Goal: Task Accomplishment & Management: Use online tool/utility

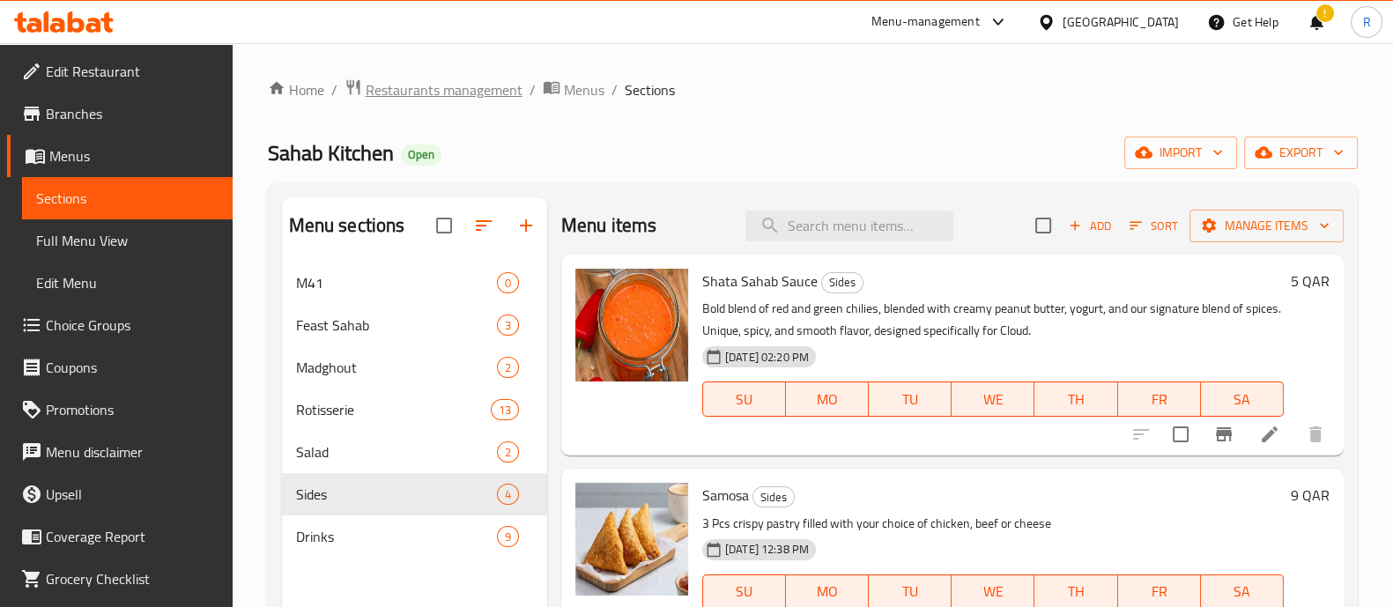
click at [484, 90] on span "Restaurants management" at bounding box center [444, 89] width 157 height 21
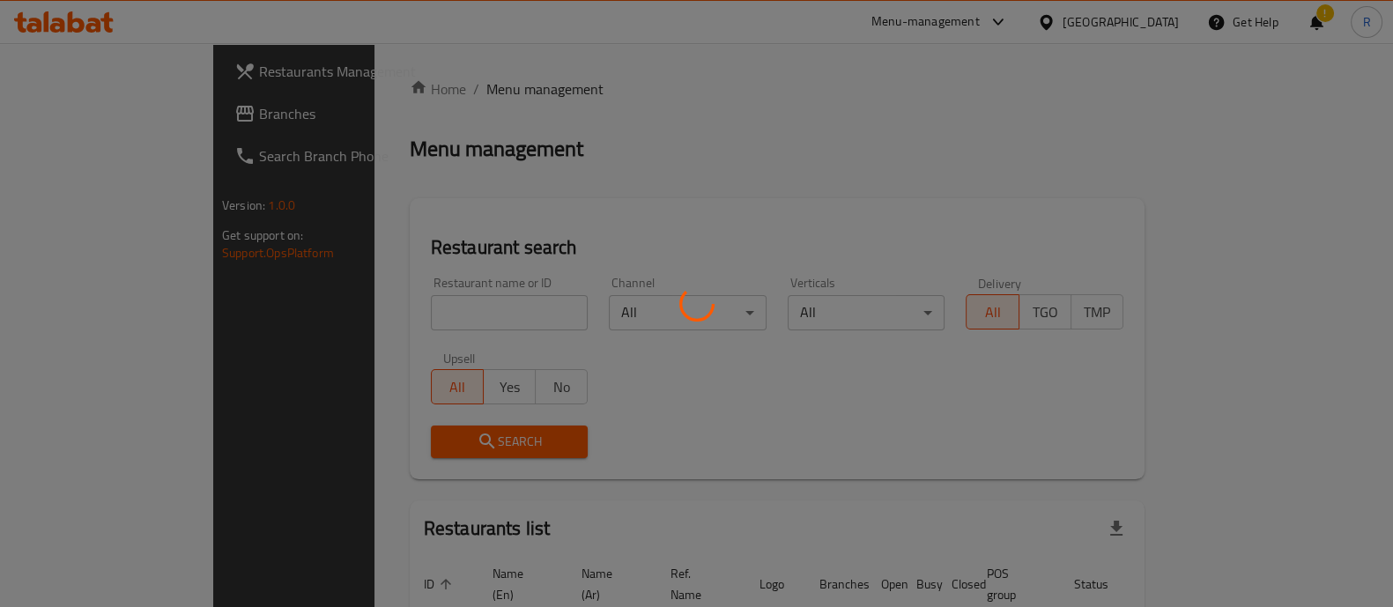
click at [413, 319] on div at bounding box center [696, 303] width 1393 height 607
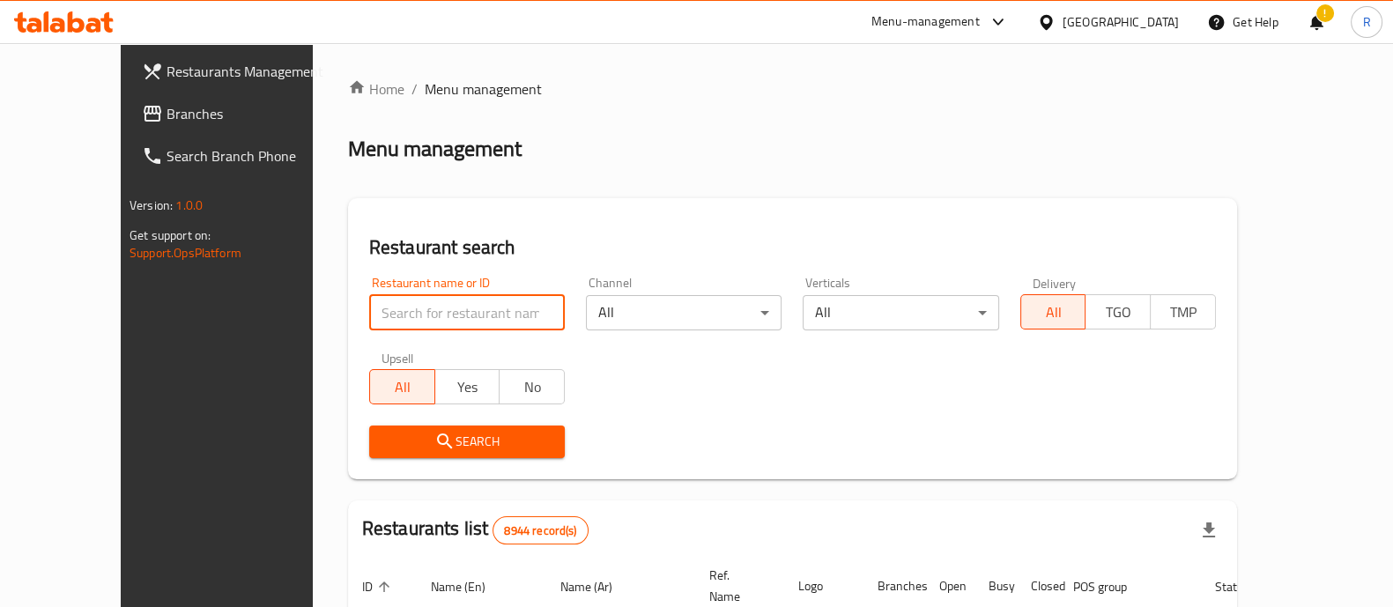
click at [413, 319] on input "search" at bounding box center [467, 312] width 196 height 35
type input "diet station"
click button "Search" at bounding box center [467, 441] width 196 height 33
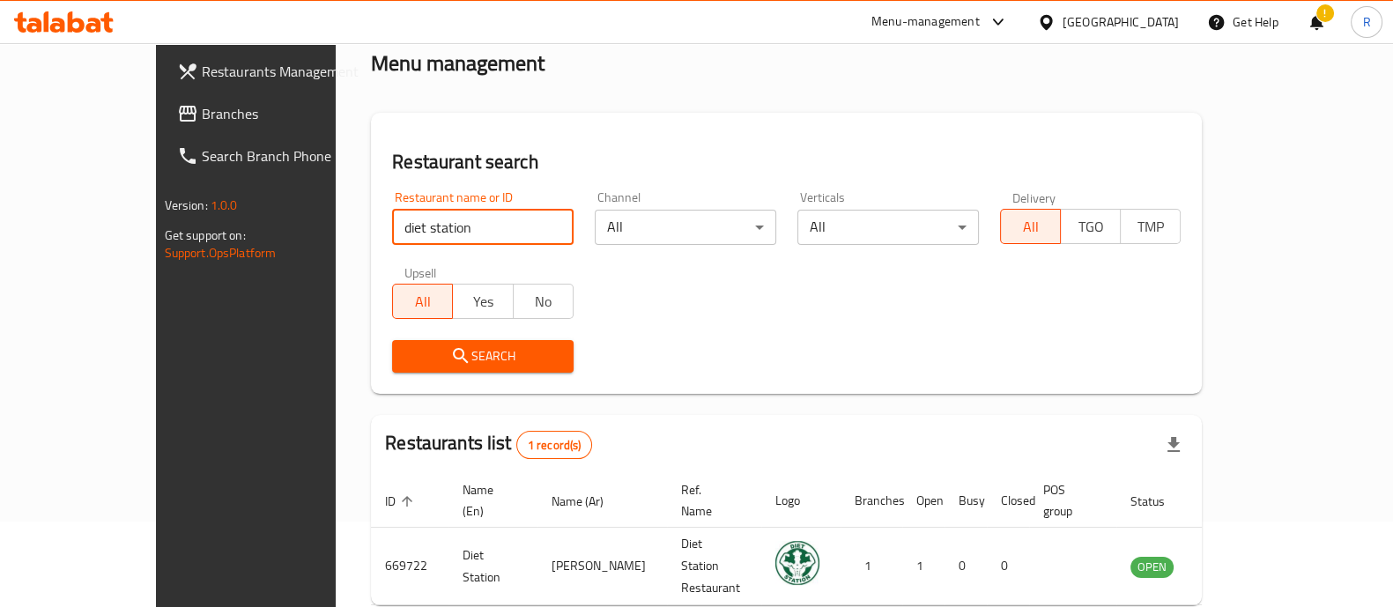
scroll to position [144, 0]
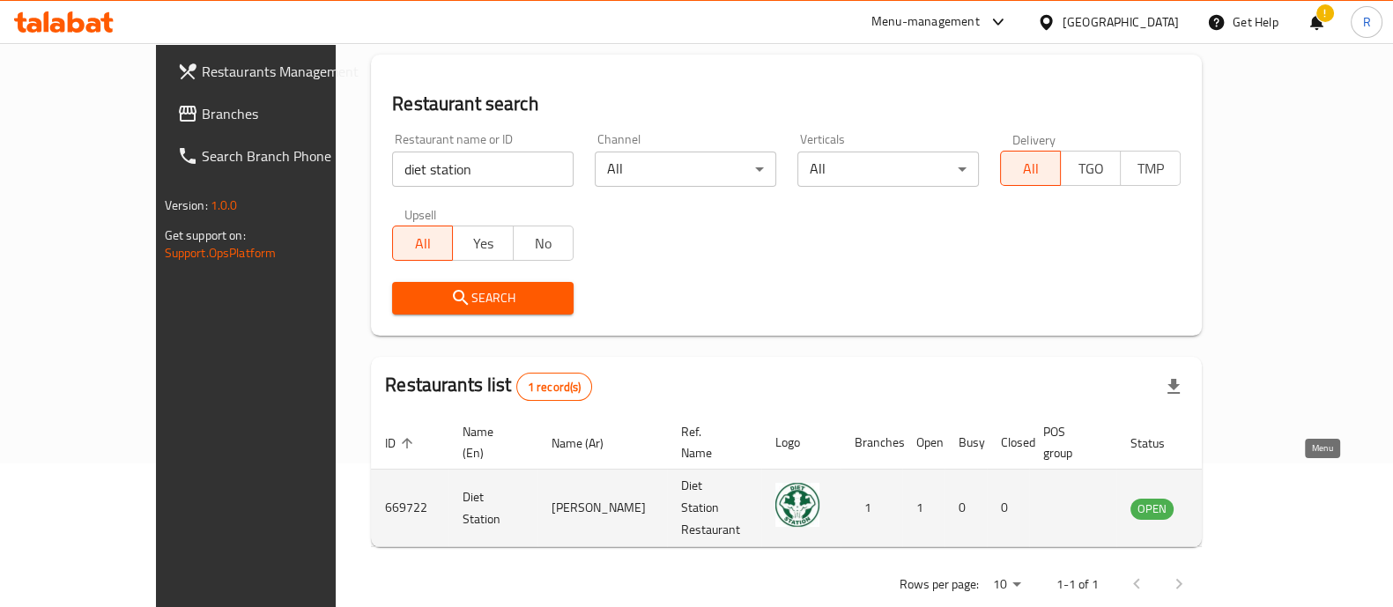
click at [1244, 498] on icon "enhanced table" at bounding box center [1233, 508] width 21 height 21
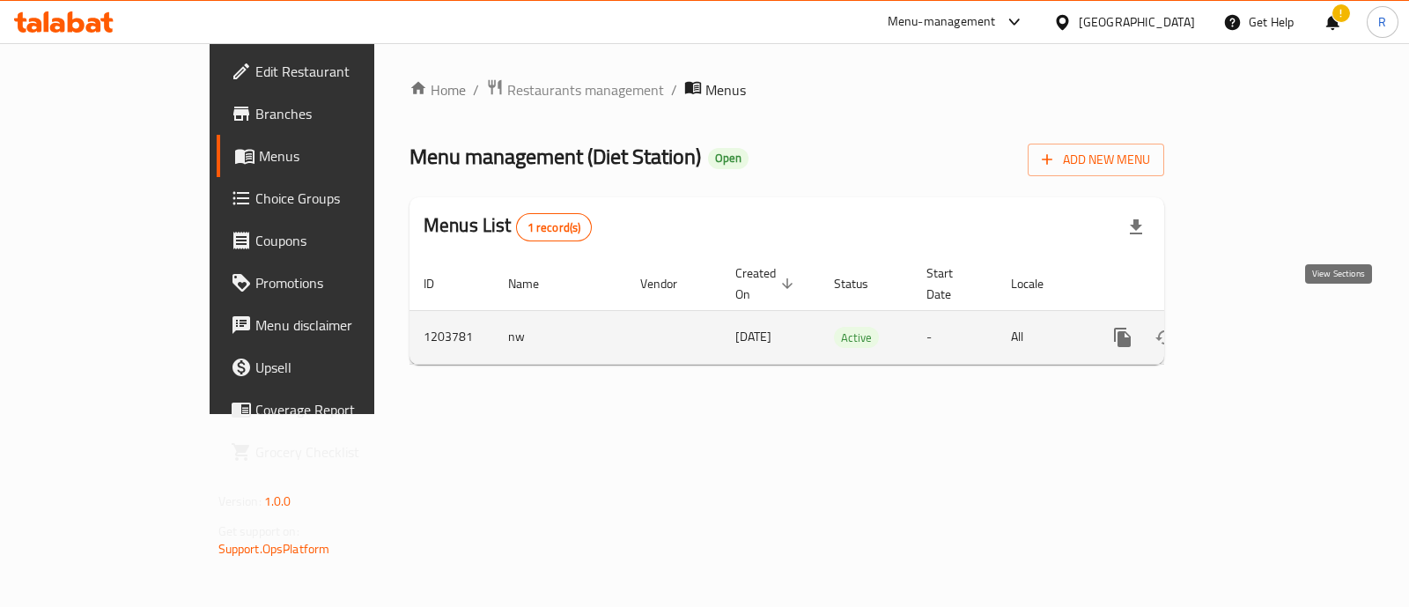
click at [1261, 327] on icon "enhanced table" at bounding box center [1249, 337] width 21 height 21
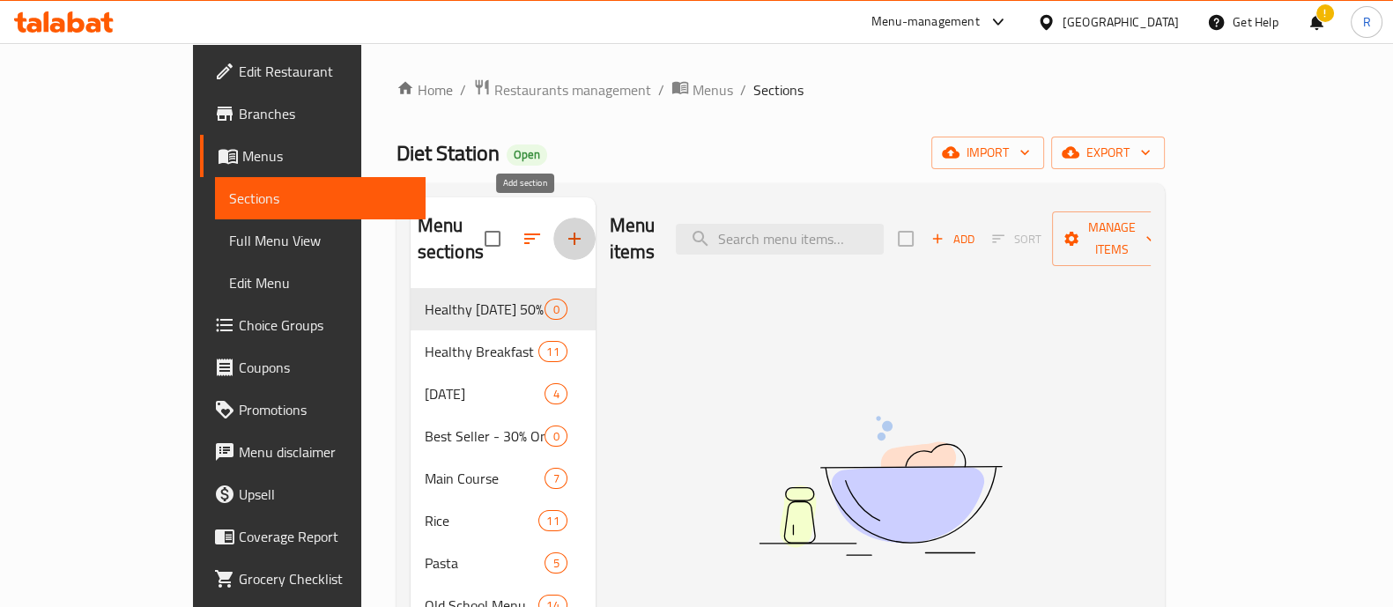
click at [564, 233] on icon "button" at bounding box center [574, 238] width 21 height 21
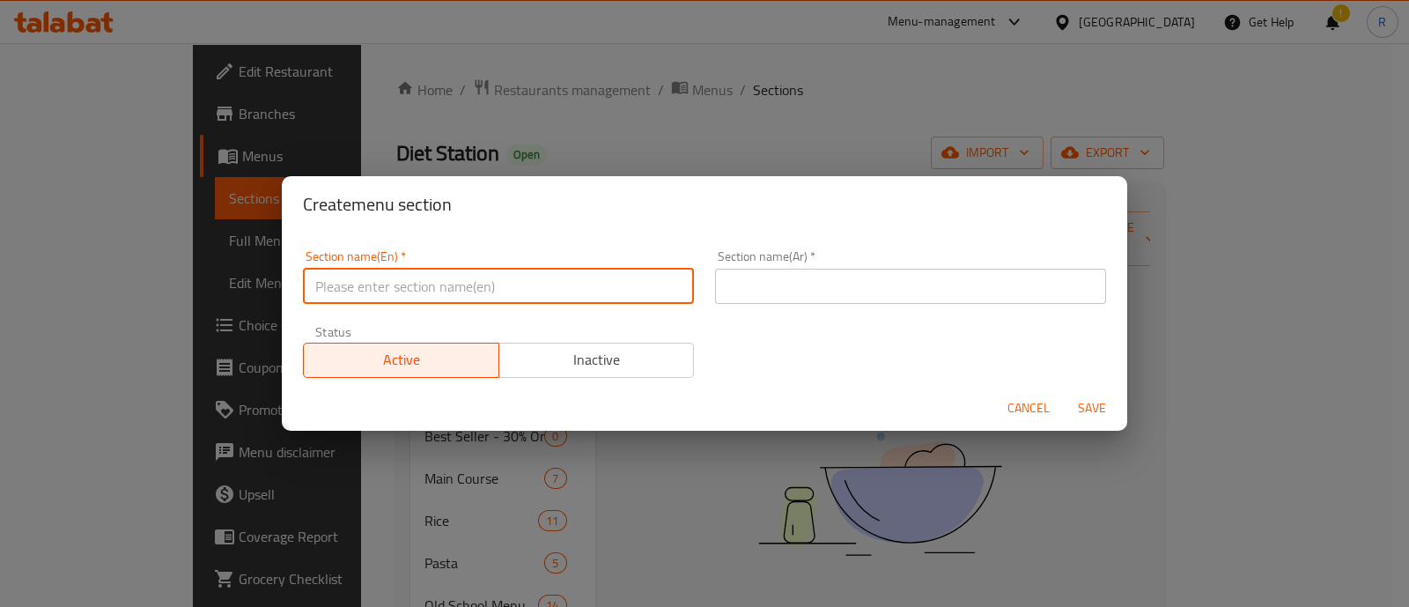
click at [521, 287] on input "text" at bounding box center [498, 286] width 391 height 35
type input "m"
type input "M41"
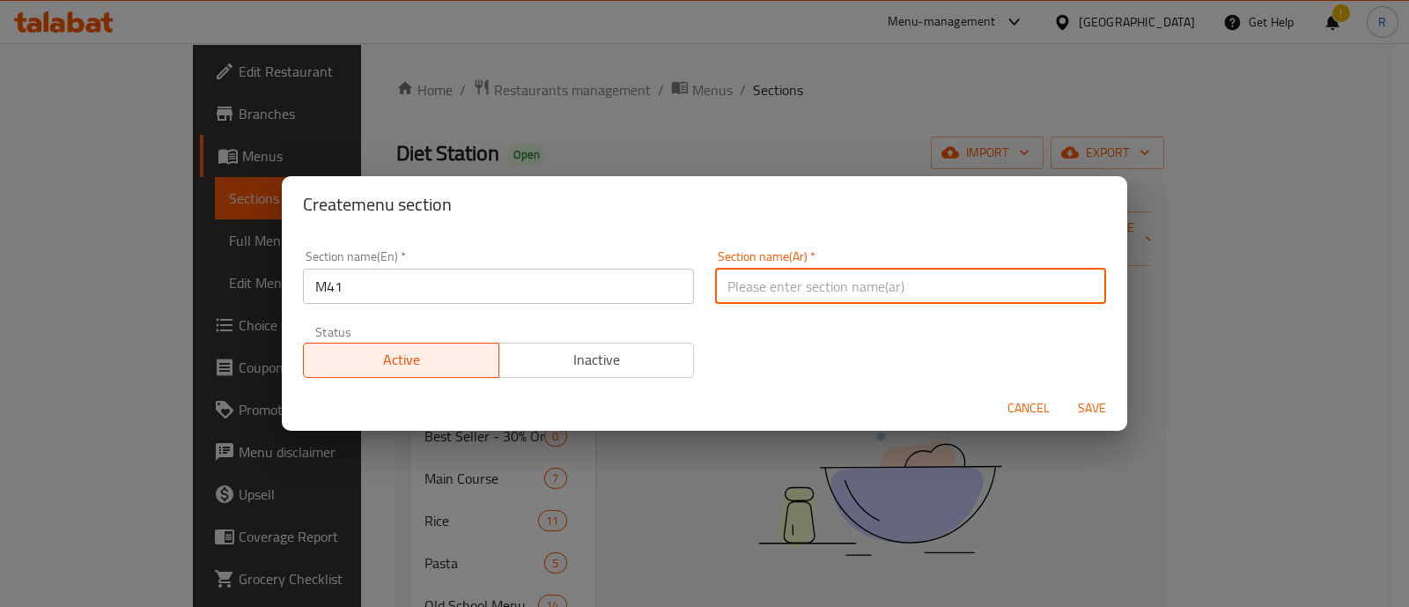
click at [726, 275] on input "text" at bounding box center [910, 286] width 391 height 35
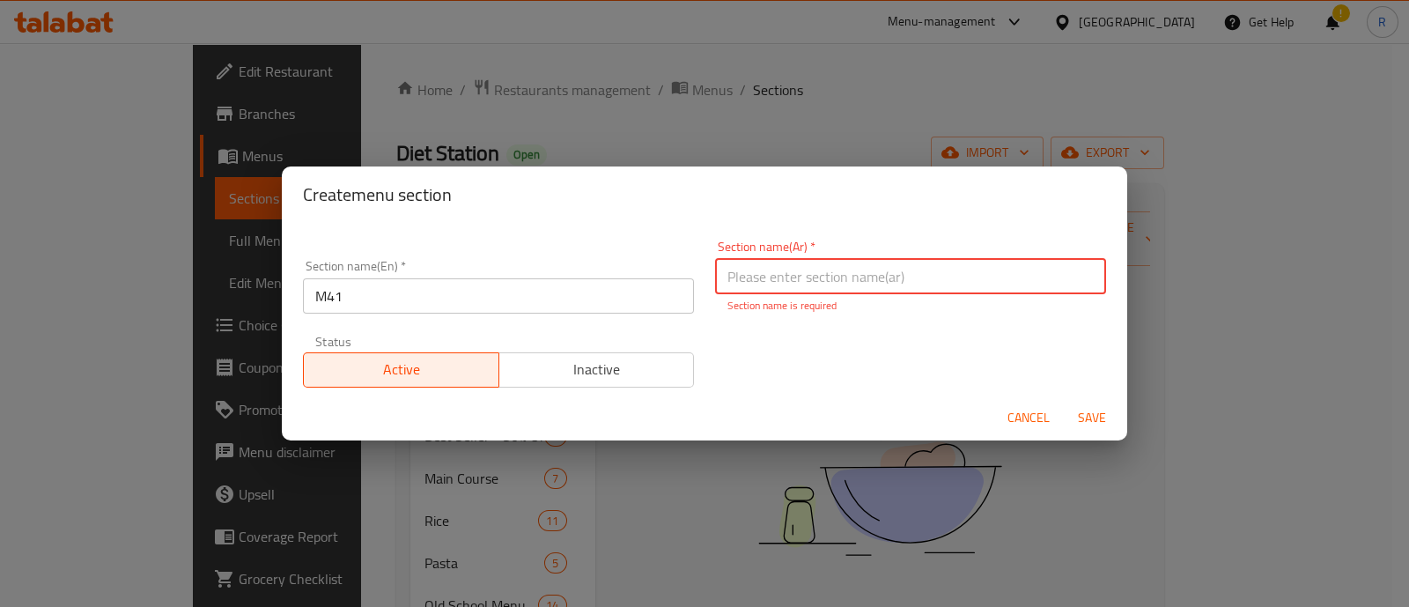
paste input "وجبة لشخص"
type input "وجبة لشخص"
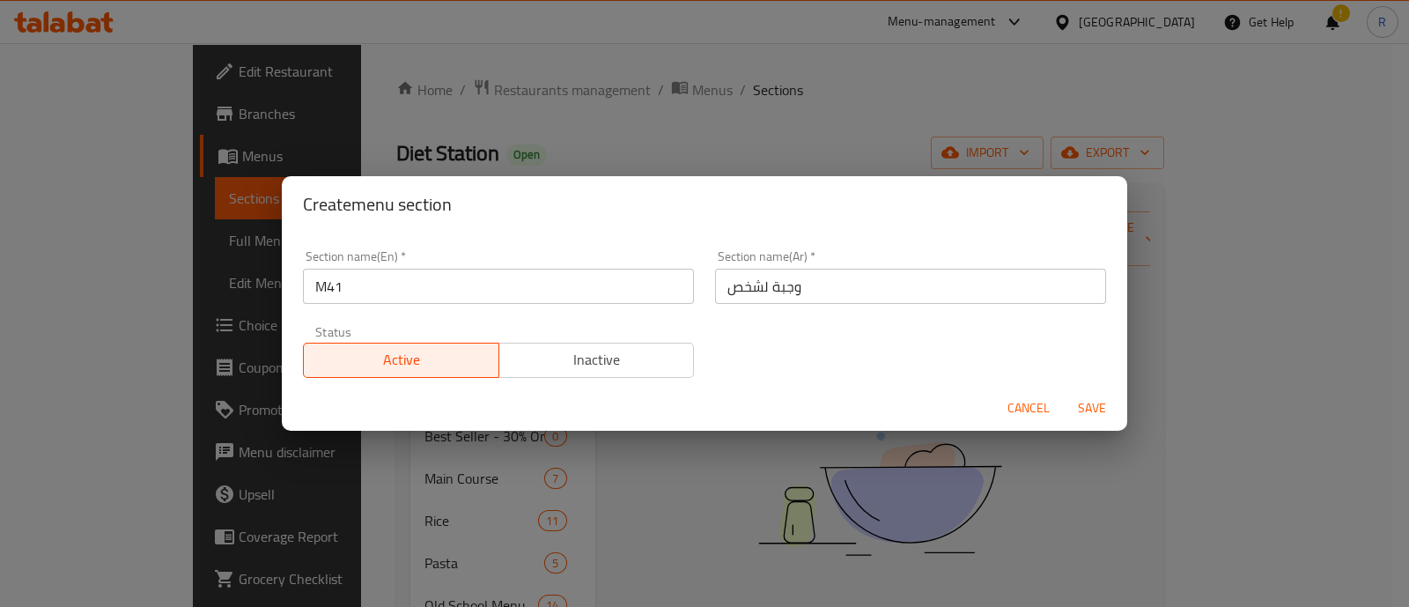
click at [622, 380] on div "Status Active Inactive" at bounding box center [498, 351] width 412 height 74
click at [615, 363] on span "Inactive" at bounding box center [596, 360] width 181 height 26
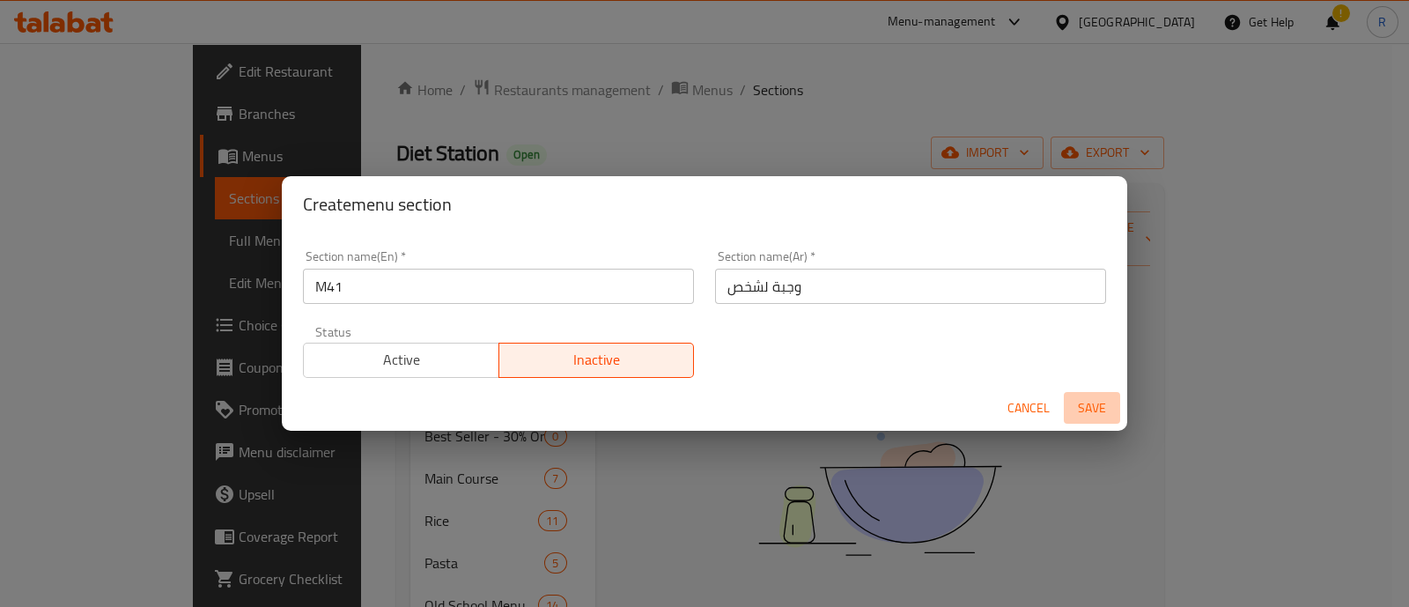
click at [1093, 415] on span "Save" at bounding box center [1092, 408] width 42 height 22
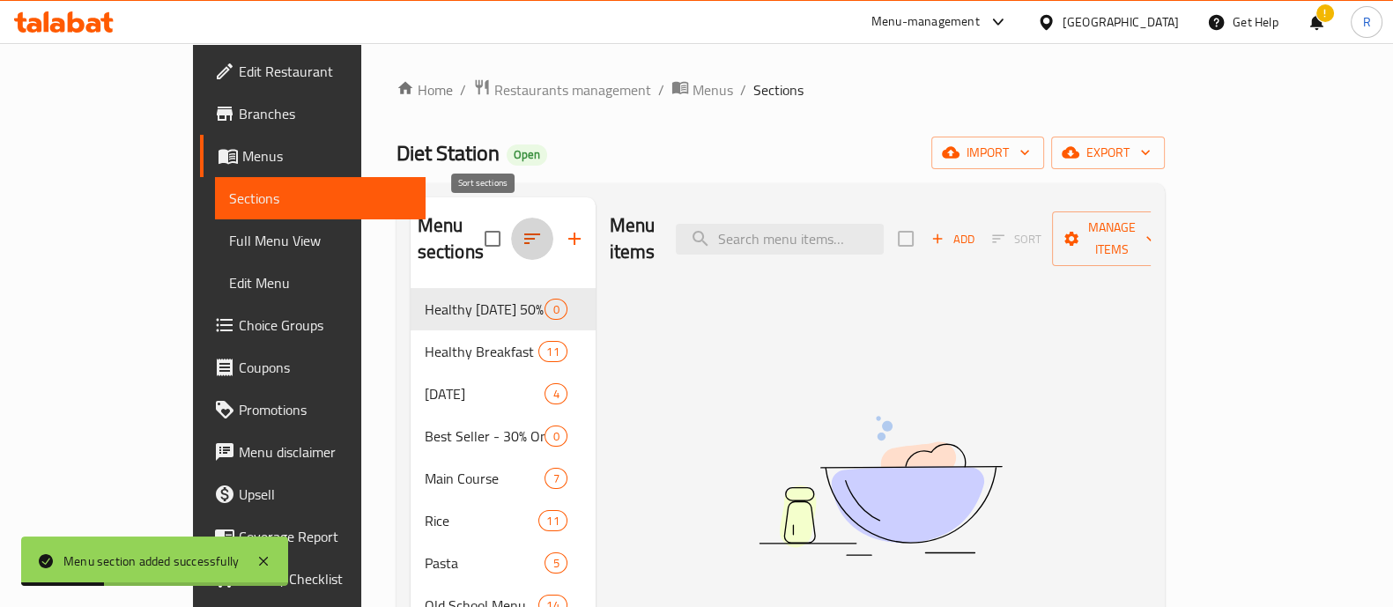
click at [521, 228] on icon "button" at bounding box center [531, 238] width 21 height 21
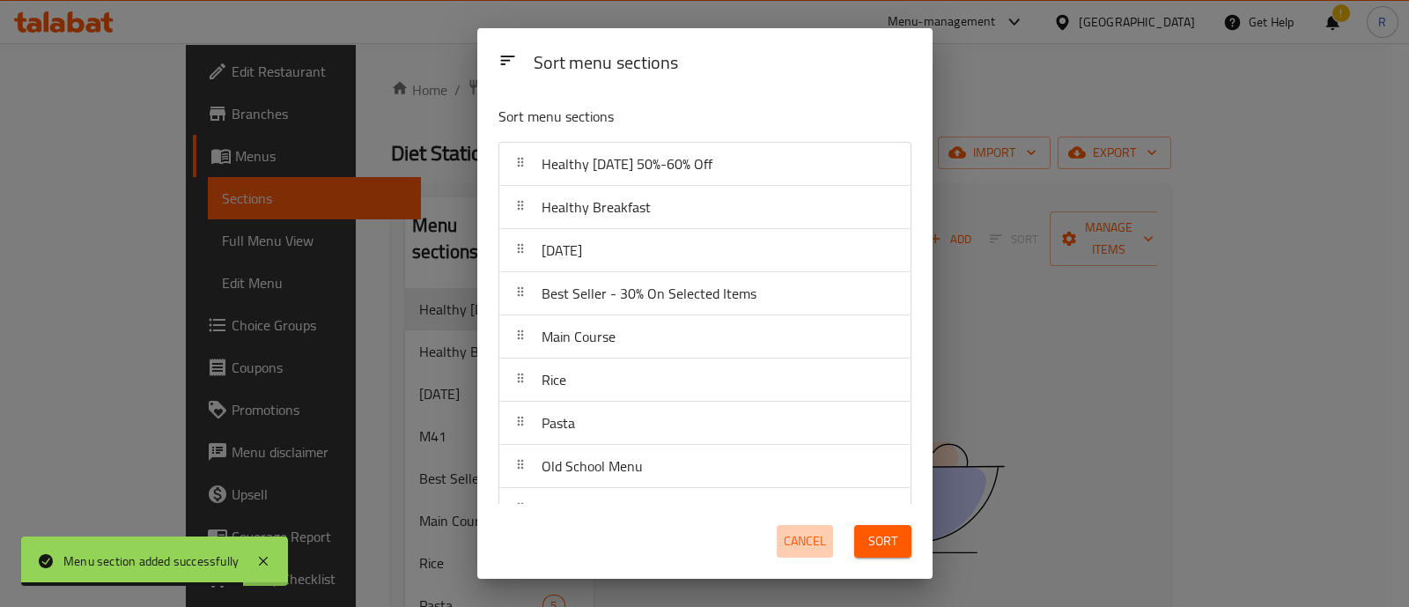
click at [811, 543] on span "Cancel" at bounding box center [805, 541] width 42 height 22
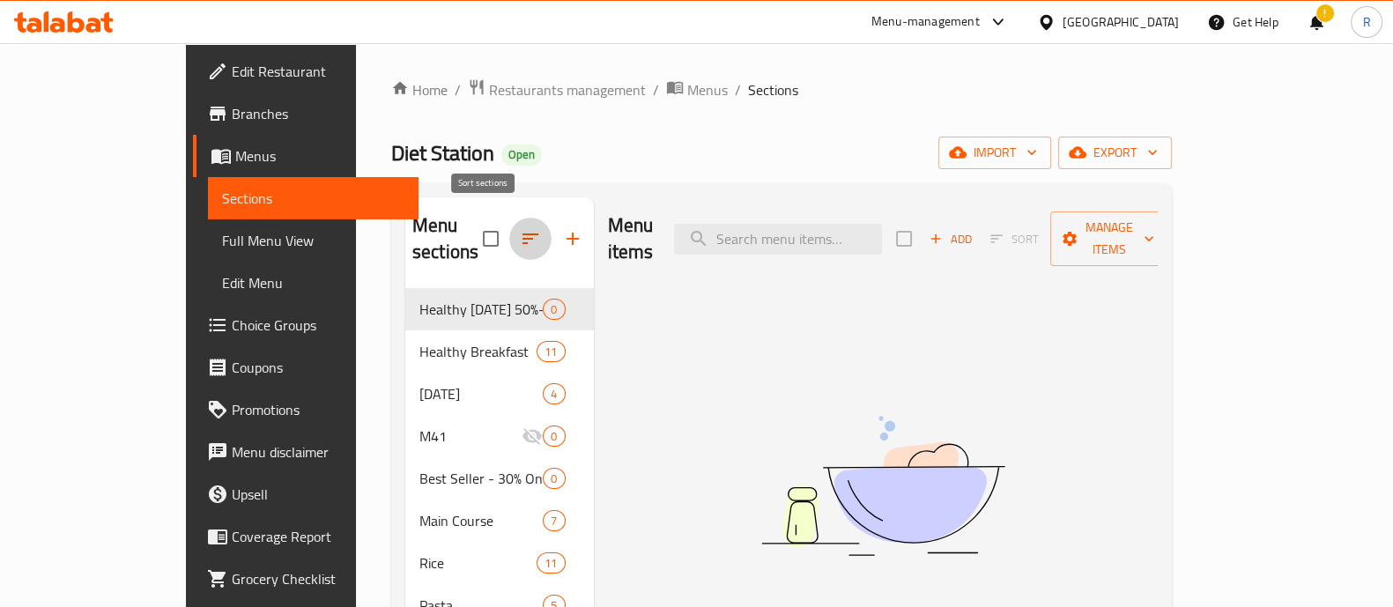
click at [509, 231] on button "button" at bounding box center [530, 239] width 42 height 42
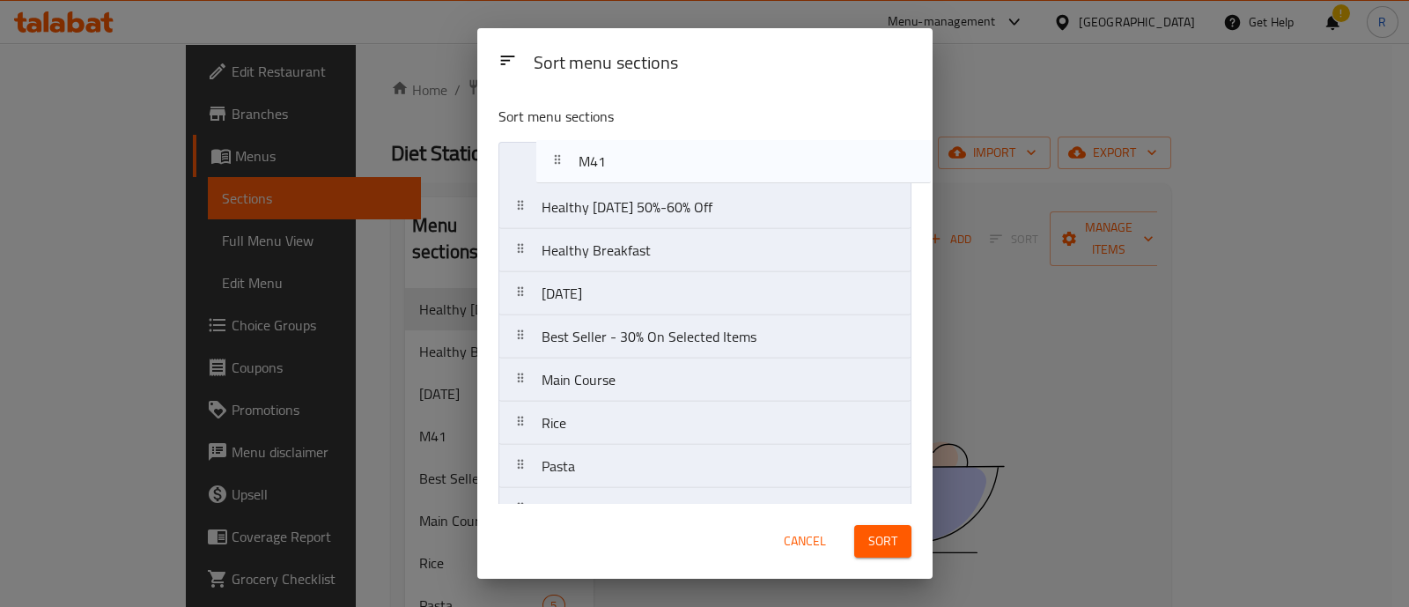
drag, startPoint x: 582, startPoint y: 297, endPoint x: 620, endPoint y: 158, distance: 144.2
click at [620, 158] on nav "Healthy [DATE] 50%-60% Off Healthy Breakfast [DATE] M41 Best Seller - 30% On Se…" at bounding box center [705, 510] width 413 height 736
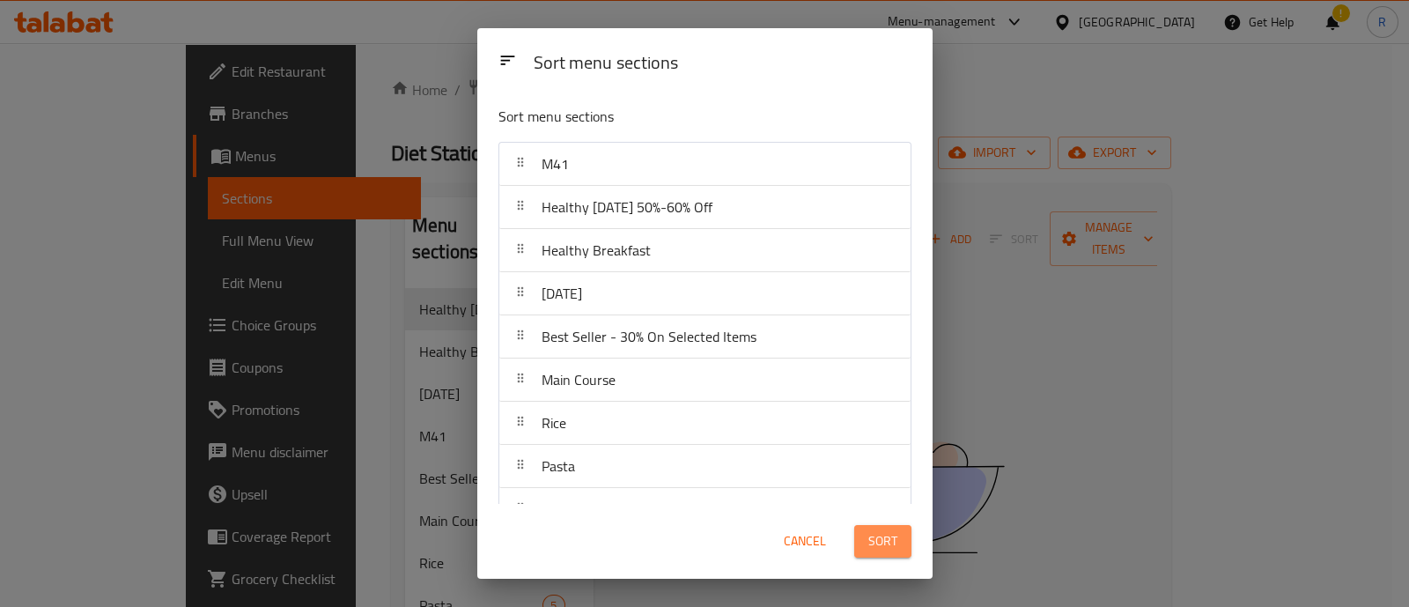
click at [879, 549] on span "Sort" at bounding box center [883, 541] width 29 height 22
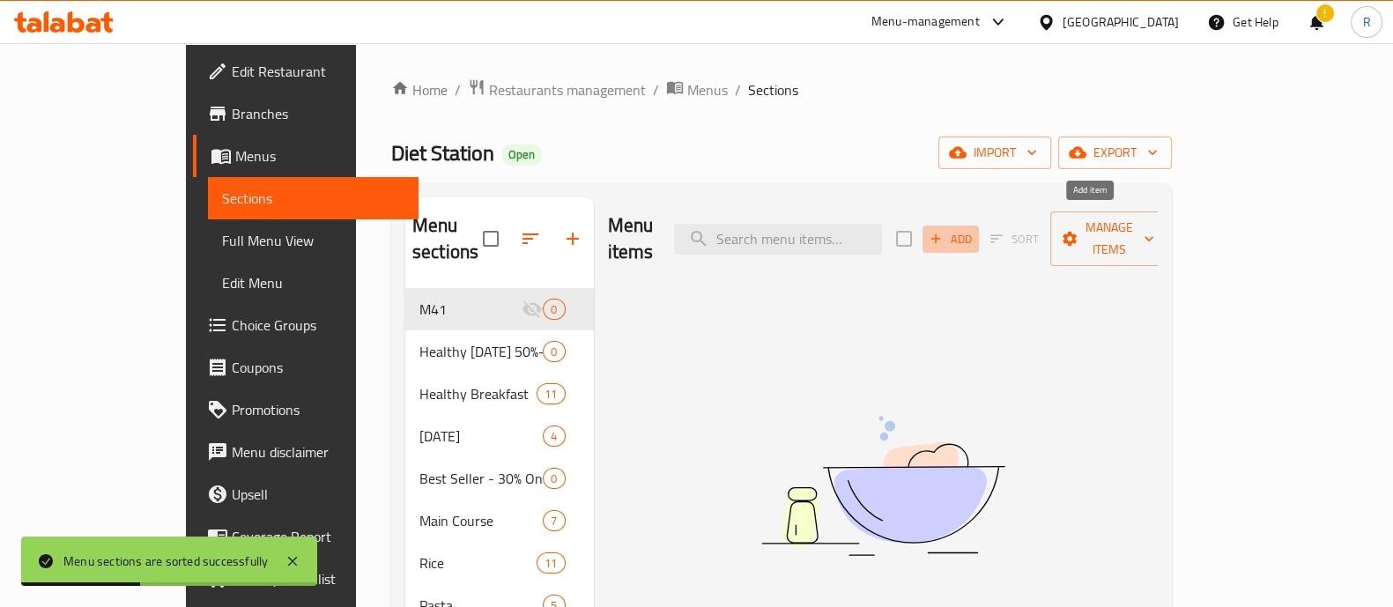
click at [974, 233] on span "Add" at bounding box center [951, 239] width 48 height 20
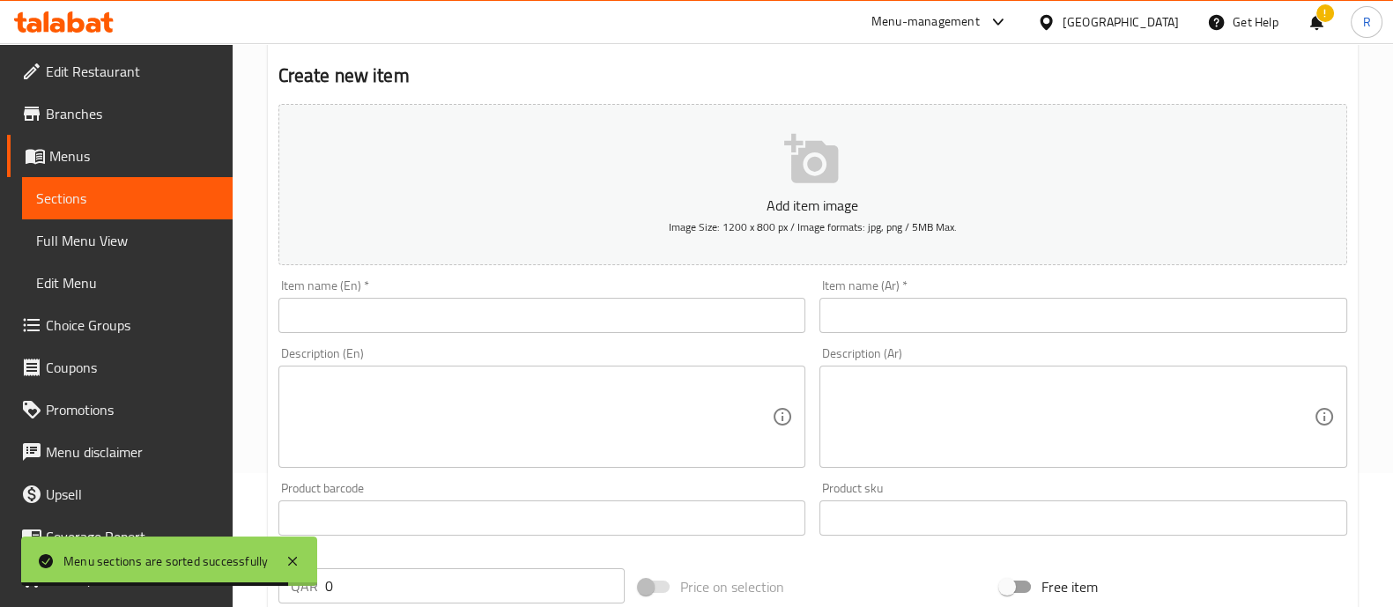
scroll to position [136, 0]
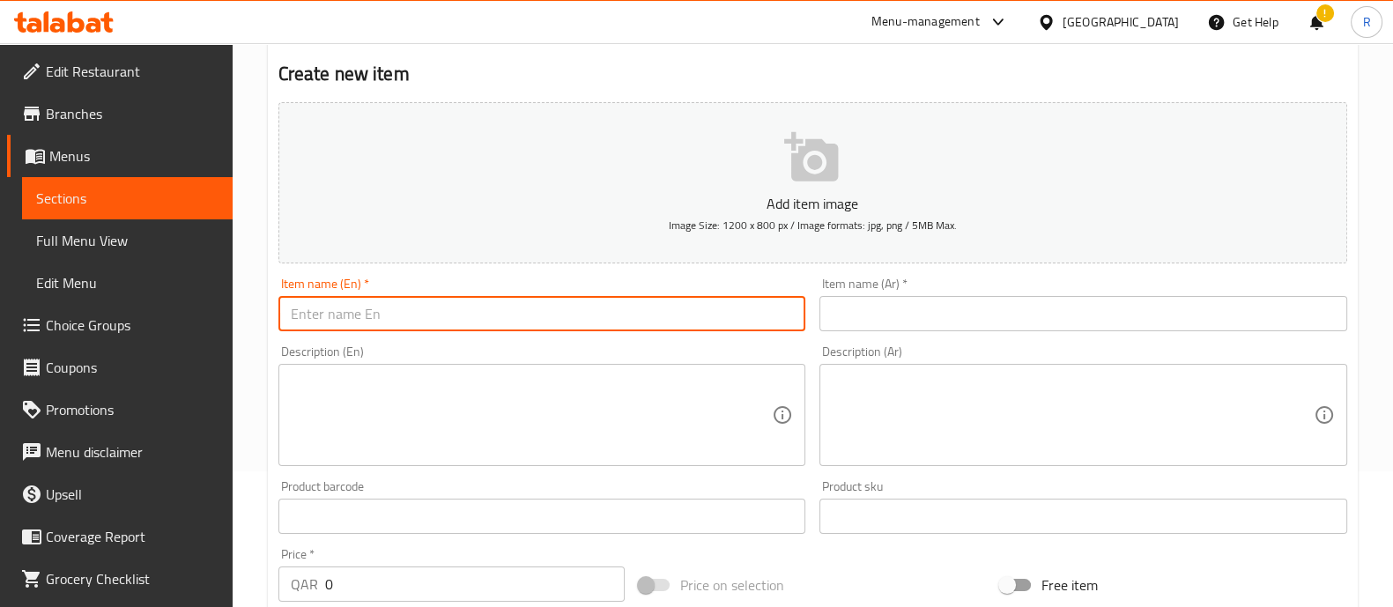
click at [573, 328] on input "text" at bounding box center [542, 313] width 528 height 35
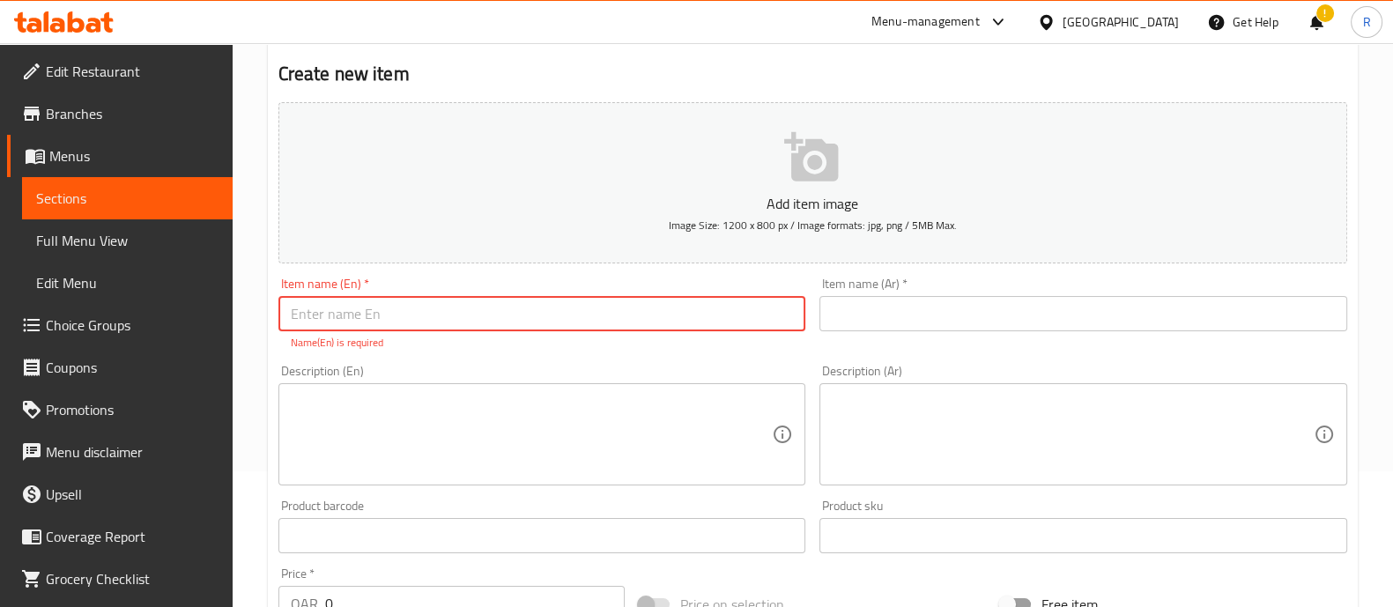
paste input "Diet Station Shish Tawouk Sandwich 32 + beverage 5 qar After Discount it will b…"
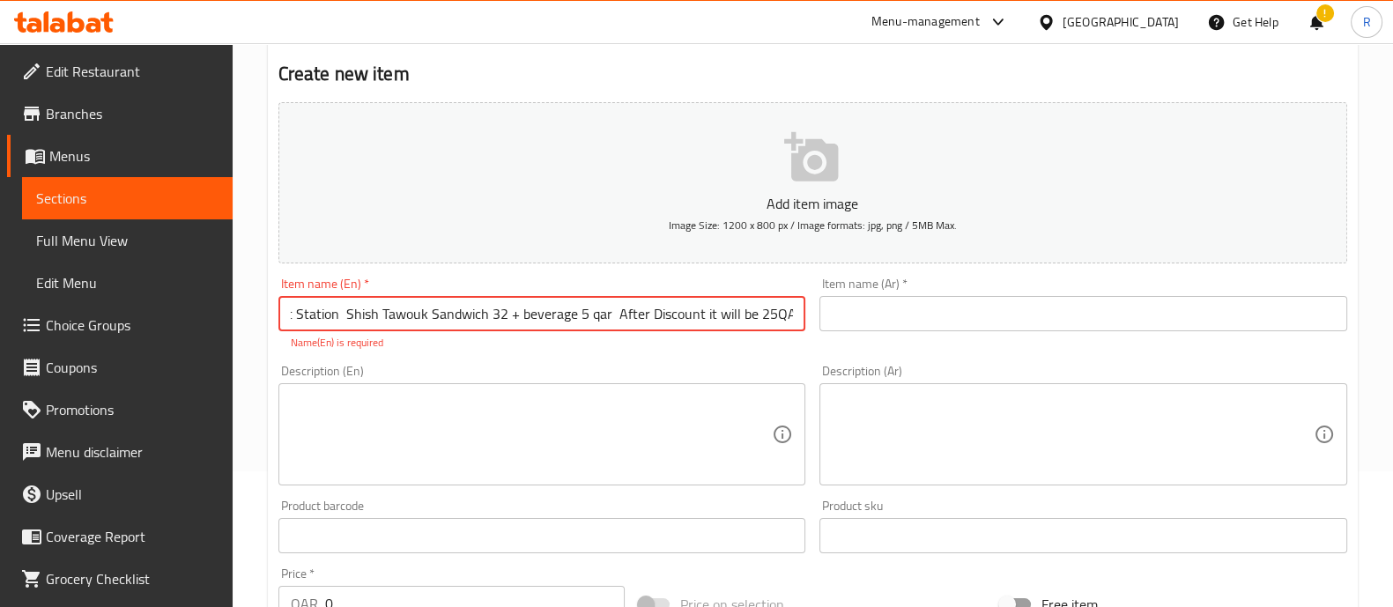
scroll to position [0, 0]
drag, startPoint x: 340, startPoint y: 310, endPoint x: 175, endPoint y: 306, distance: 164.8
click at [175, 306] on div "Edit Restaurant Branches Menus Sections Full Menu View Edit Menu Choice Groups …" at bounding box center [696, 518] width 1393 height 1221
click at [383, 302] on input "Shish Tawouk Sandwich Meal" at bounding box center [542, 313] width 528 height 35
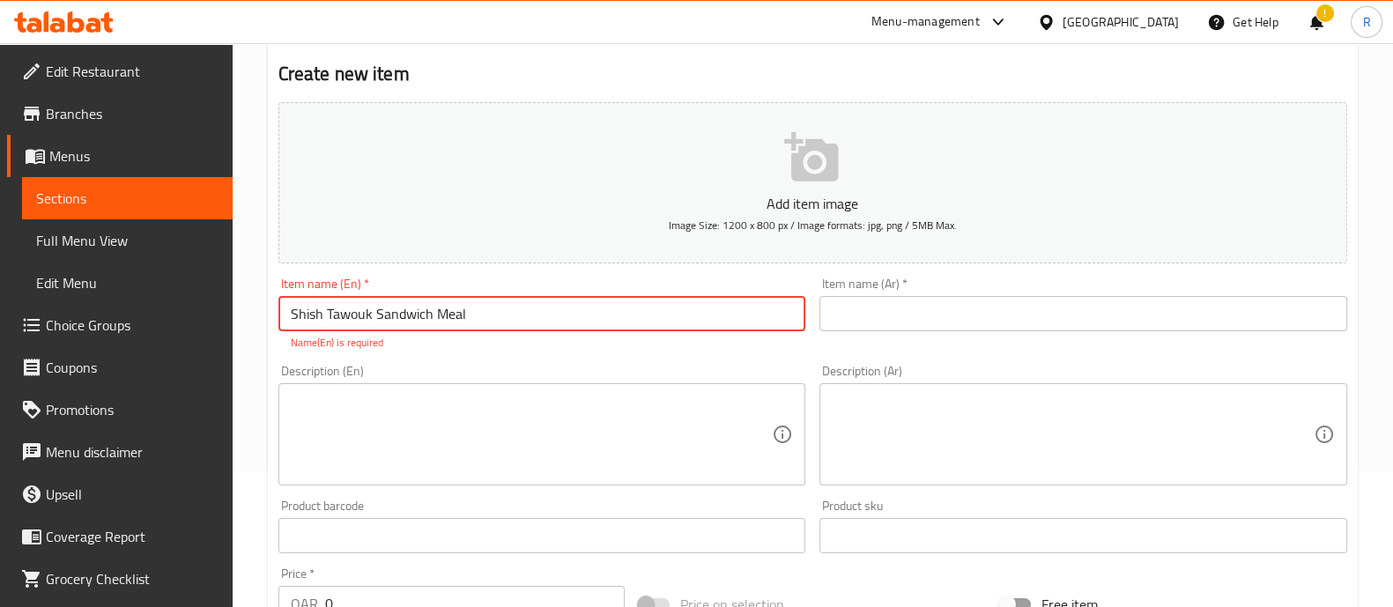
click at [383, 302] on input "Shish Tawouk Sandwich Meal" at bounding box center [542, 313] width 528 height 35
type input "Shish Tawouk Sandwich Meal"
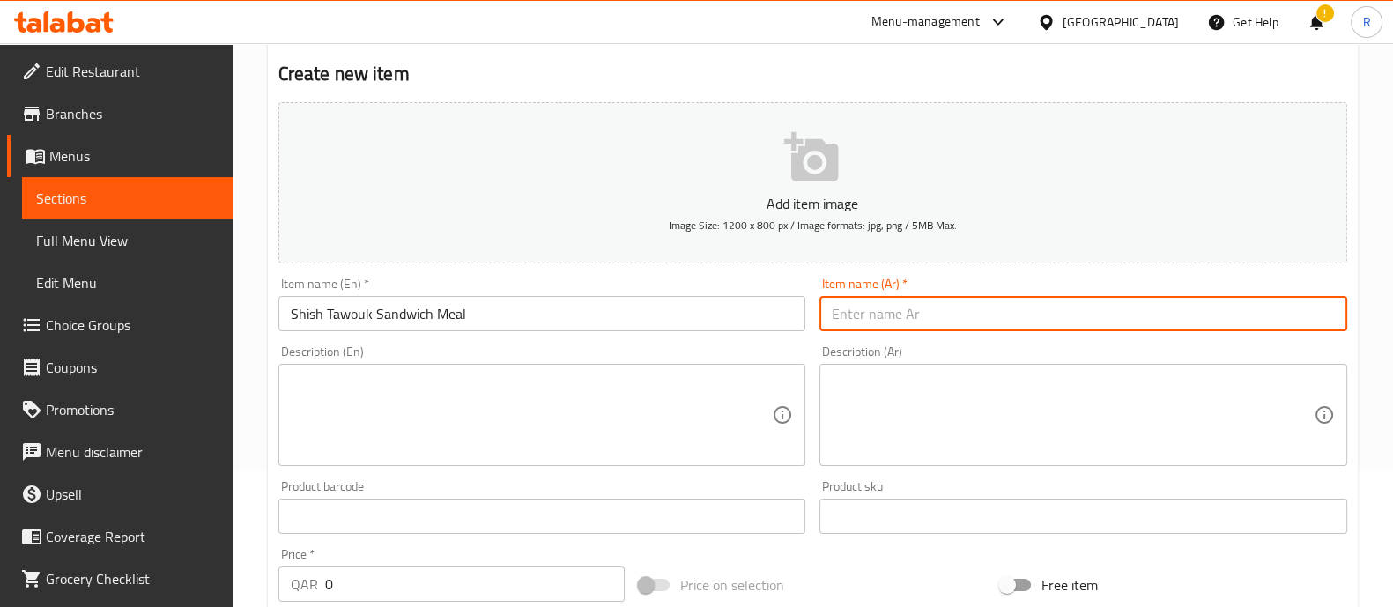
click at [899, 310] on input "text" at bounding box center [1083, 313] width 528 height 35
paste input "وجبة [PERSON_NAME]"
type input "وجبة [PERSON_NAME]"
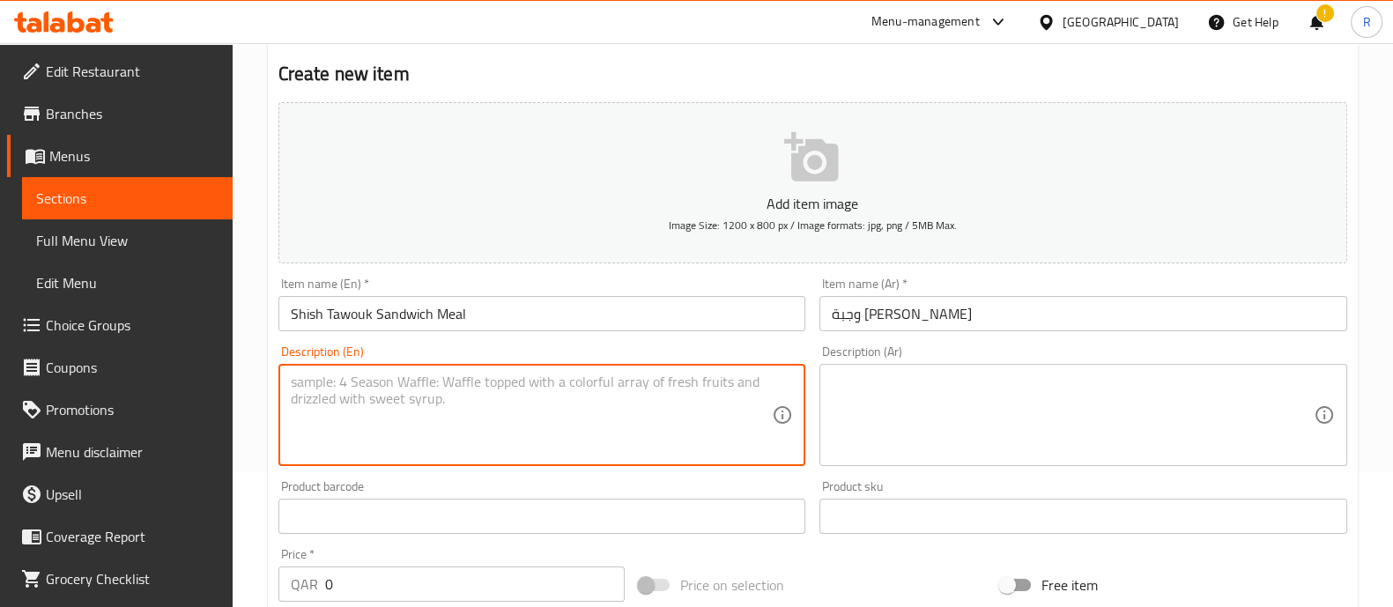
click at [611, 406] on textarea at bounding box center [532, 415] width 482 height 84
paste textarea "وجبة [PERSON_NAME]"
type textarea "وجبة [PERSON_NAME]"
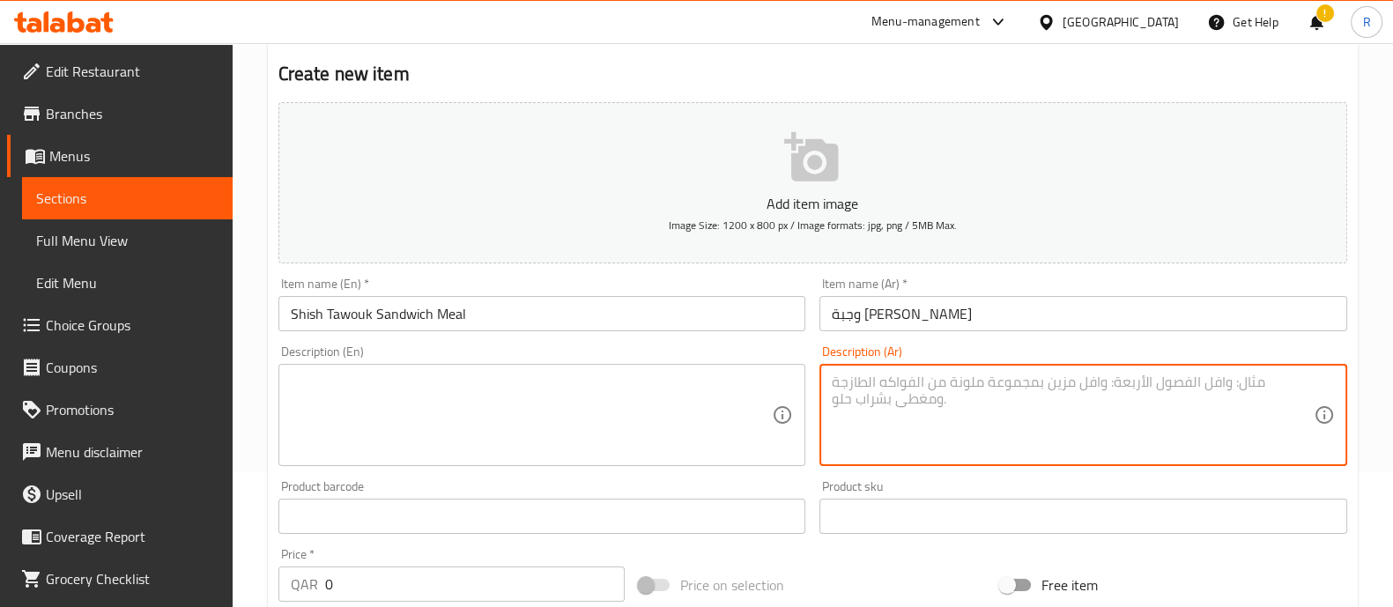
click at [906, 388] on textarea at bounding box center [1073, 415] width 482 height 84
paste textarea "ساندويتش شيش طاووق مع مشروب"
type textarea "ساندويتش شيش طاووق مع مشروب"
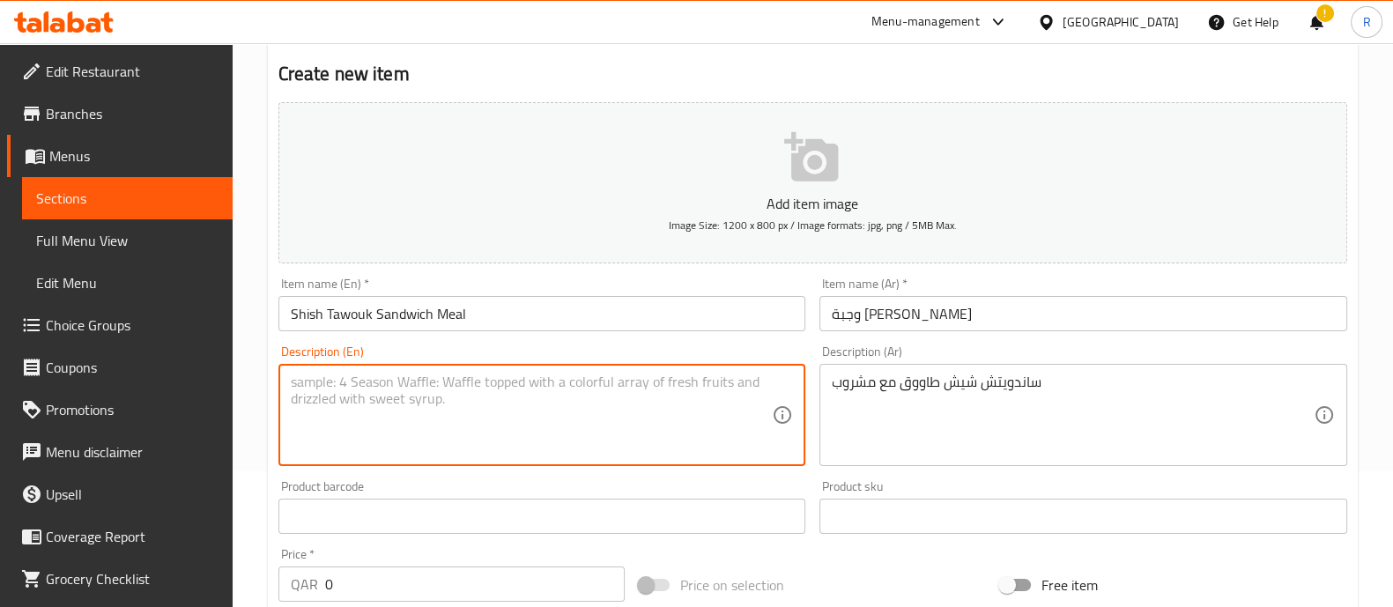
click at [566, 387] on textarea at bounding box center [532, 415] width 482 height 84
click at [405, 312] on input "Shish Tawouk Sandwich Meal" at bounding box center [542, 313] width 528 height 35
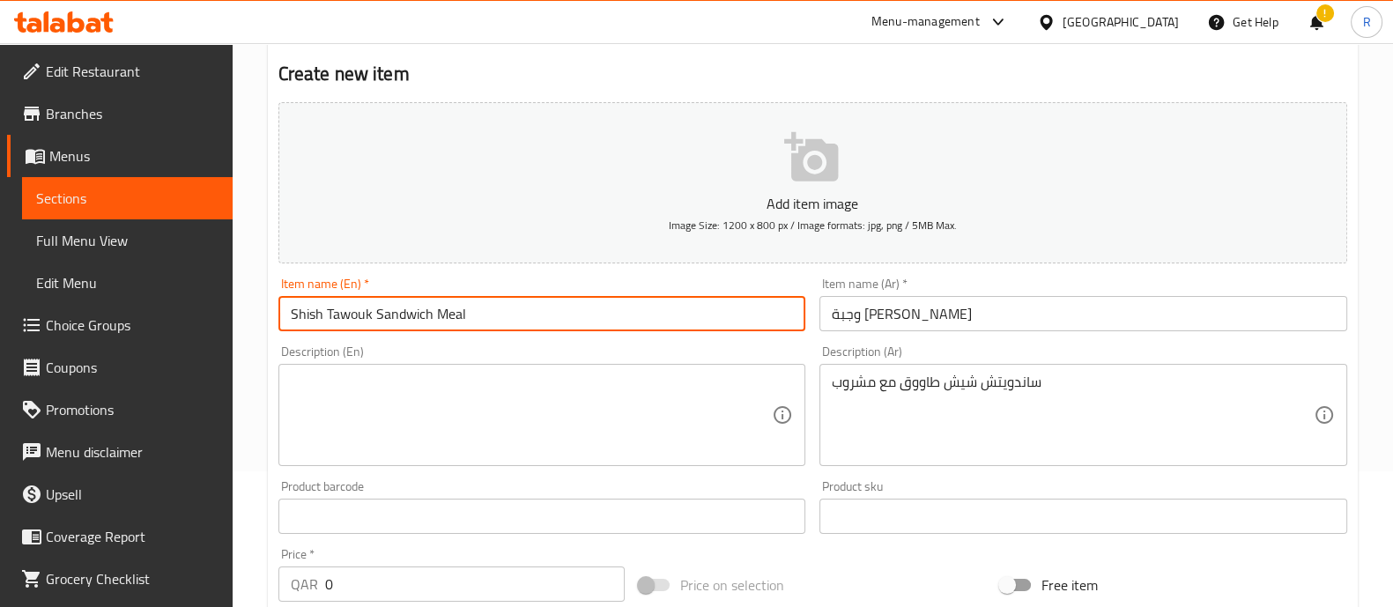
click at [405, 312] on input "Shish Tawouk Sandwich Meal" at bounding box center [542, 313] width 528 height 35
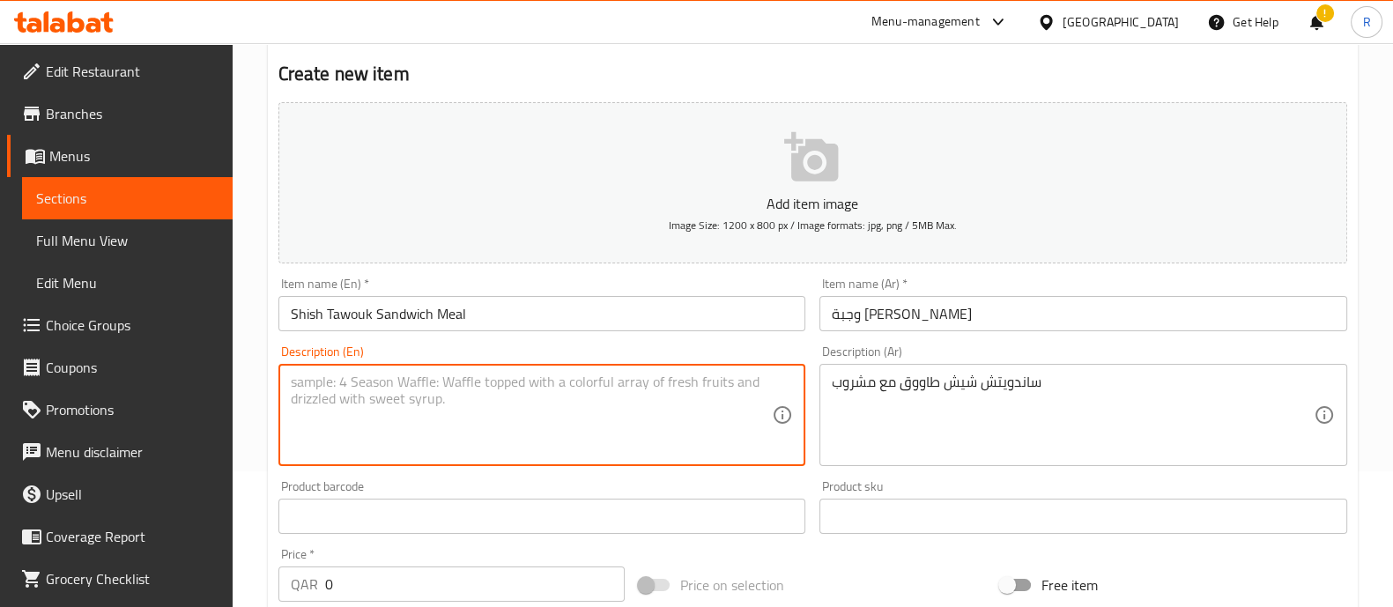
click at [401, 393] on textarea at bounding box center [532, 415] width 482 height 84
paste textarea "Shish Tawouk Sandwich Meal"
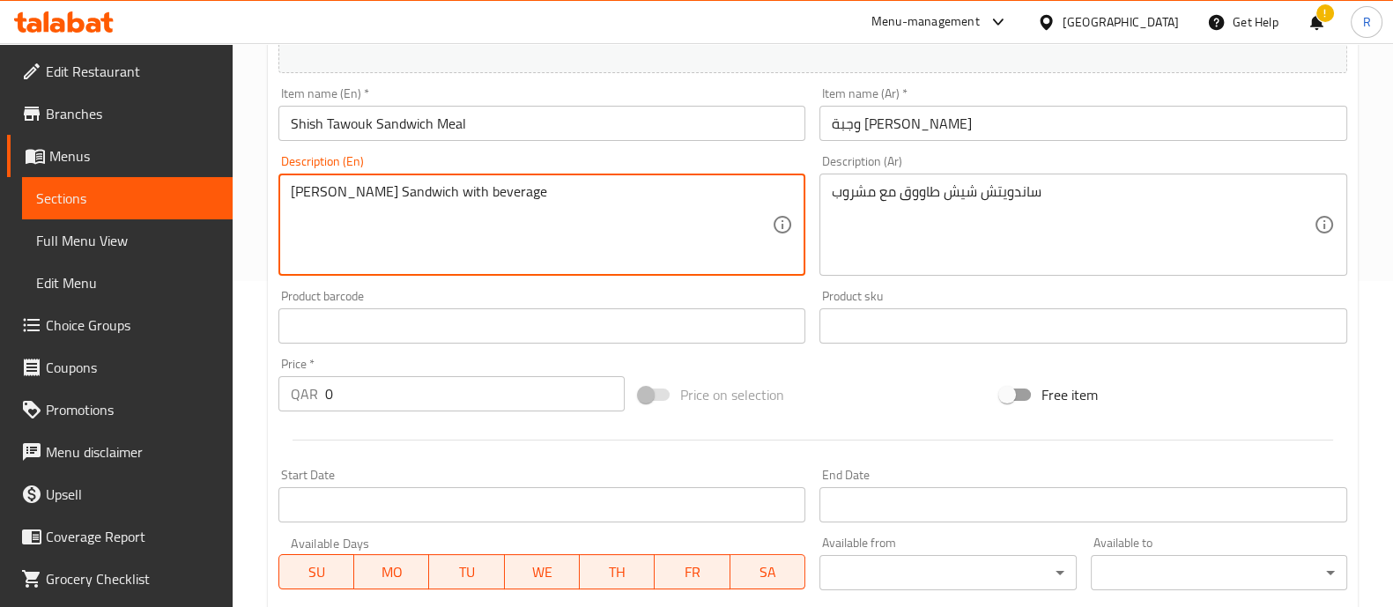
scroll to position [328, 0]
type textarea "[PERSON_NAME] Sandwich with beverage"
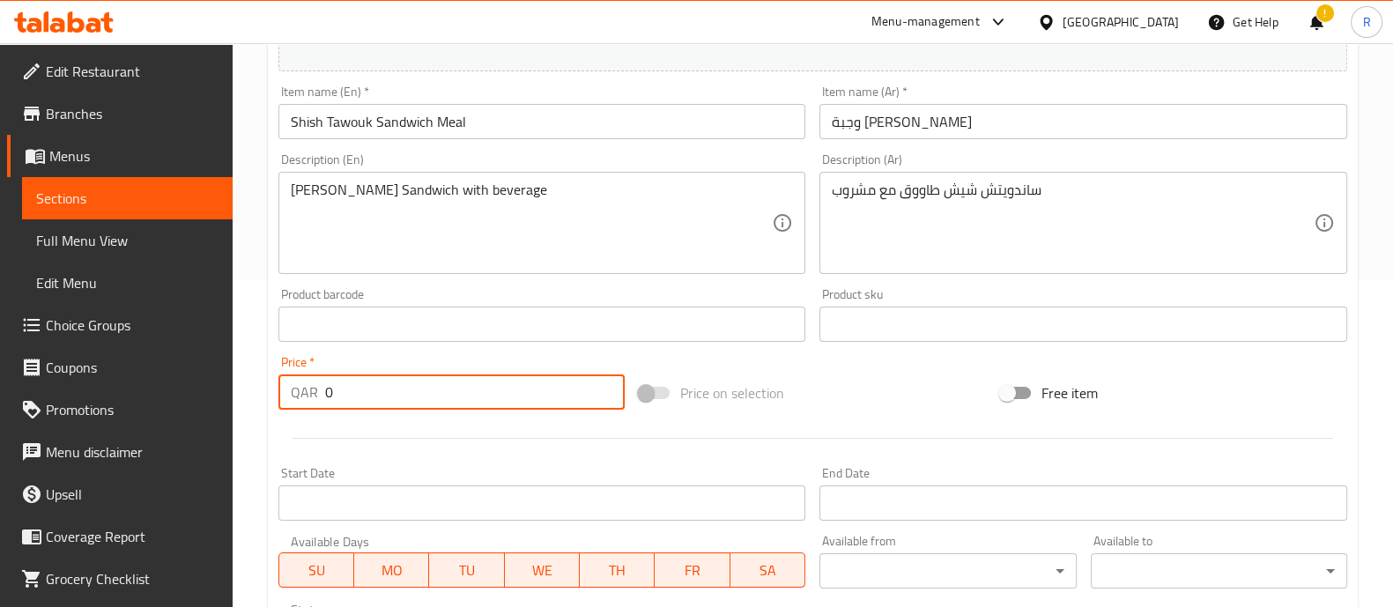
click at [335, 404] on input "0" at bounding box center [475, 391] width 300 height 35
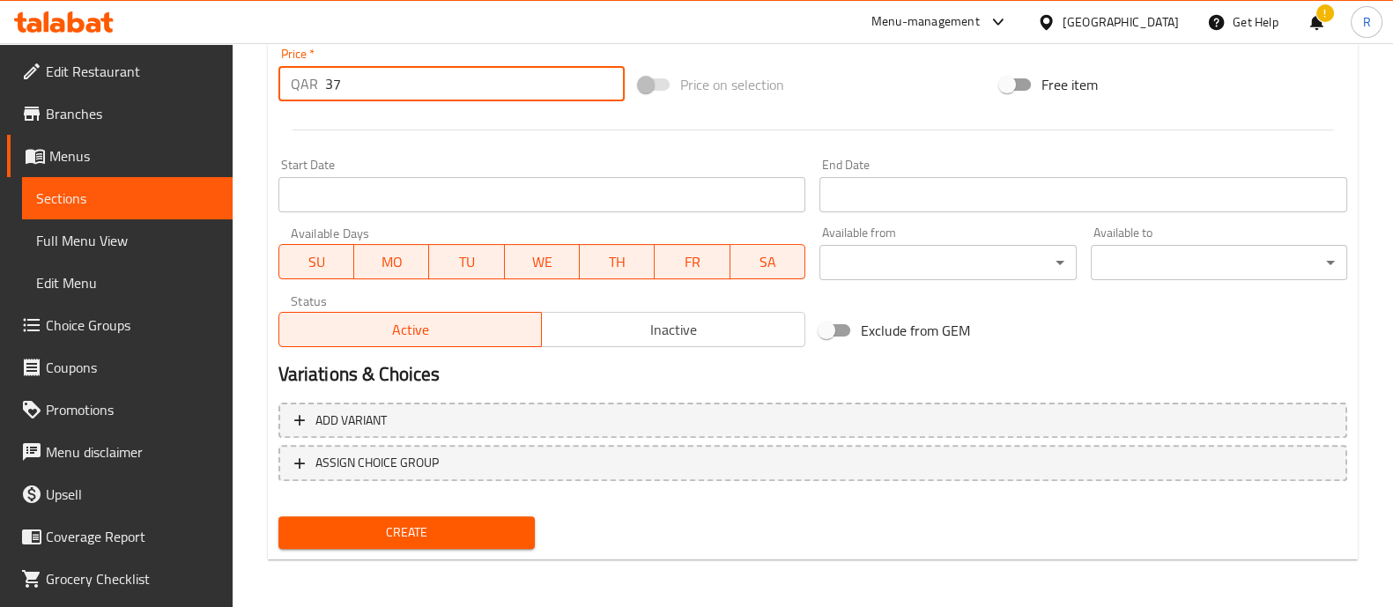
type input "37"
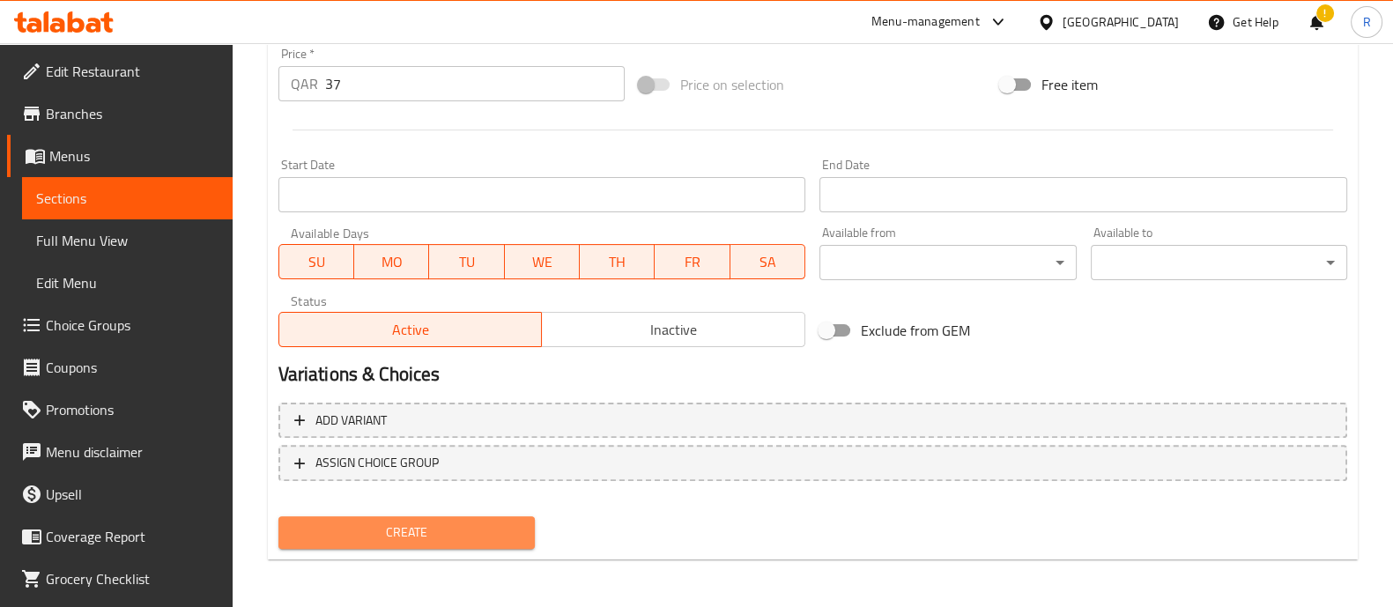
click at [422, 536] on span "Create" at bounding box center [406, 532] width 228 height 22
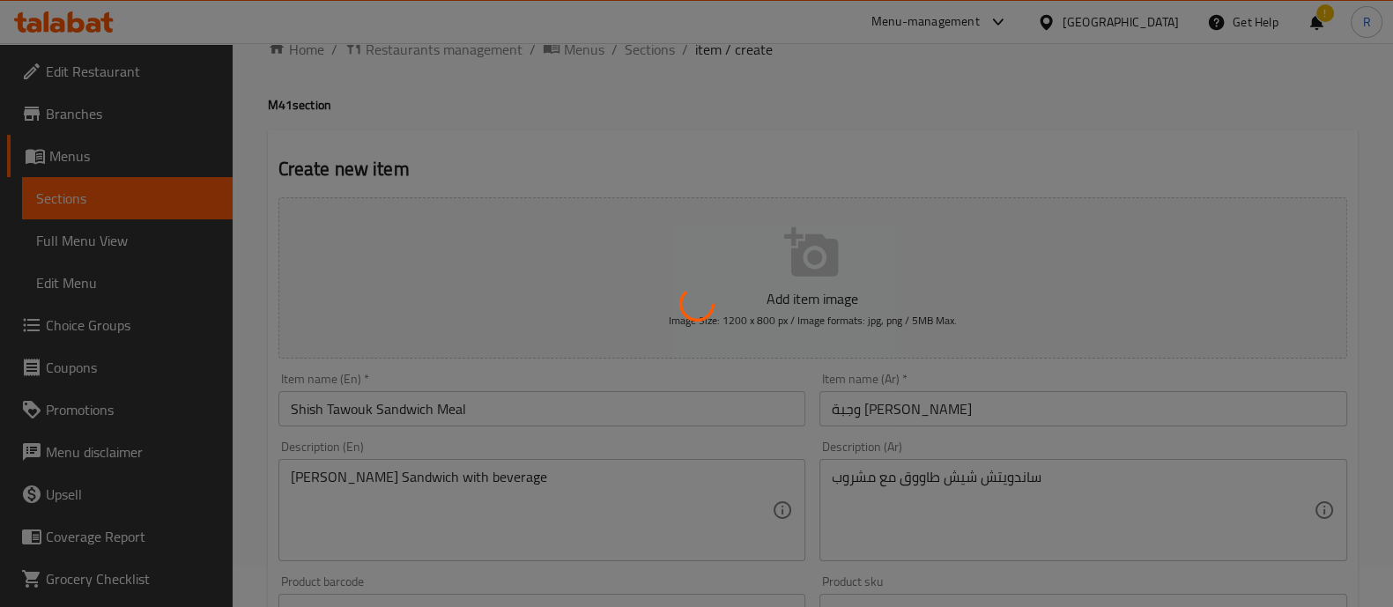
scroll to position [40, 0]
type input "0"
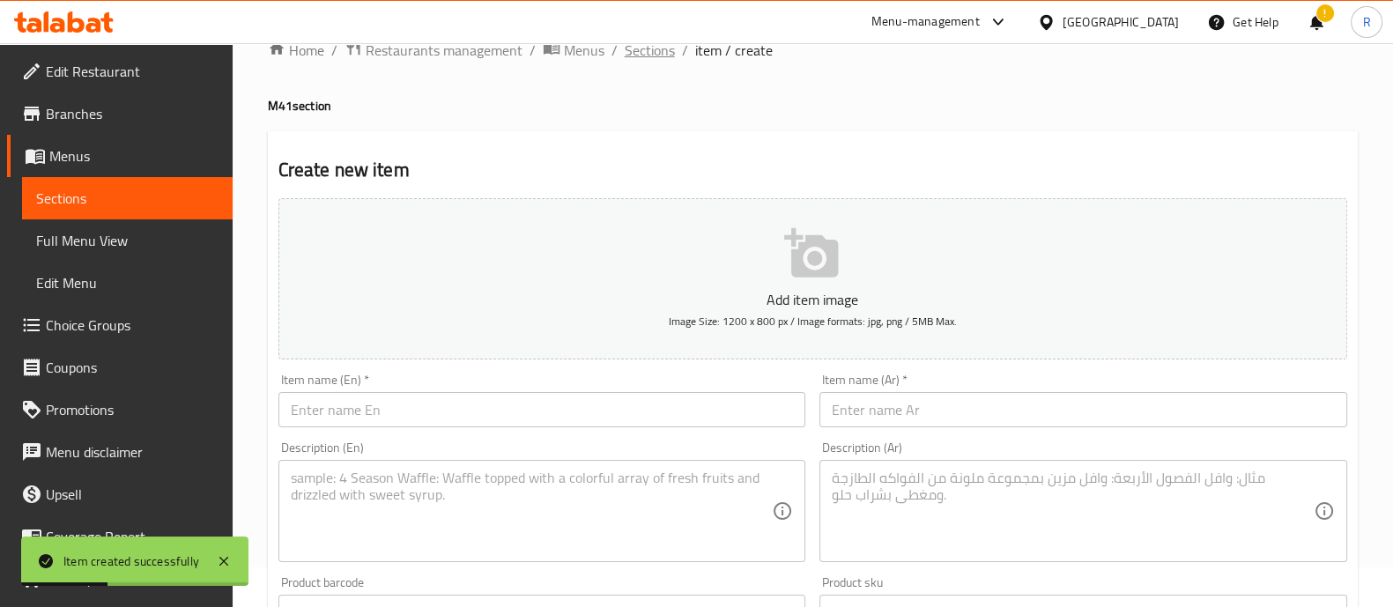
click at [651, 50] on span "Sections" at bounding box center [650, 50] width 50 height 21
